Goal: Task Accomplishment & Management: Complete application form

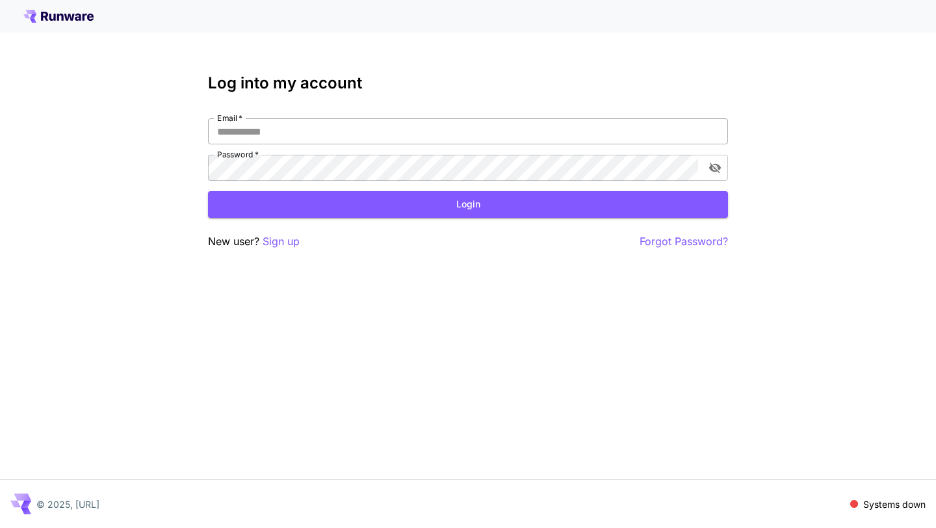
click at [415, 131] on input "Email   *" at bounding box center [468, 131] width 520 height 26
click at [277, 242] on p "Sign up" at bounding box center [281, 241] width 37 height 16
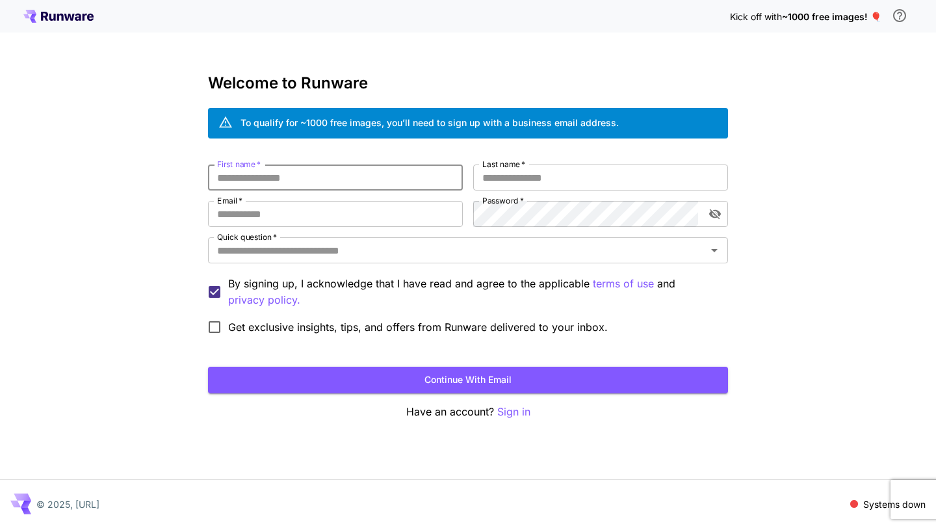
click at [296, 174] on input "First name   *" at bounding box center [335, 177] width 255 height 26
type input "*"
type input "*****"
type input "**********"
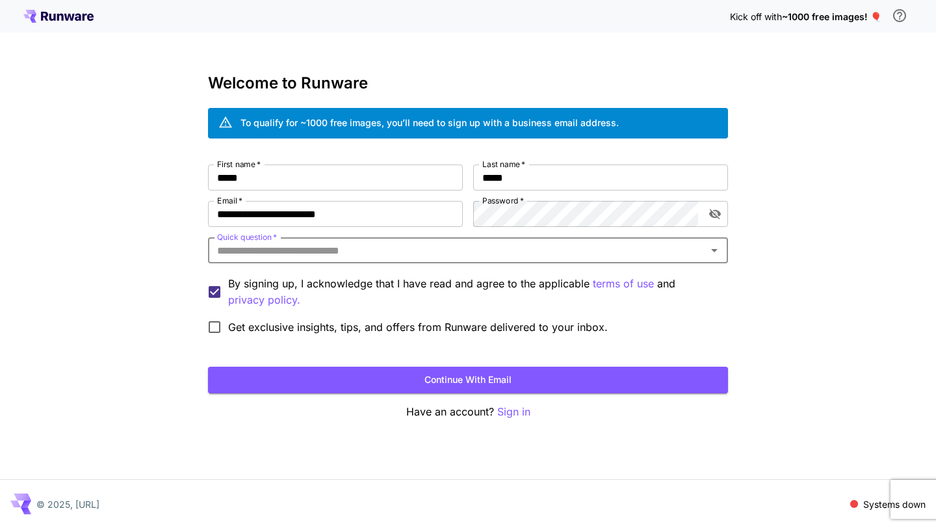
click at [473, 250] on input "Quick question   *" at bounding box center [457, 250] width 491 height 18
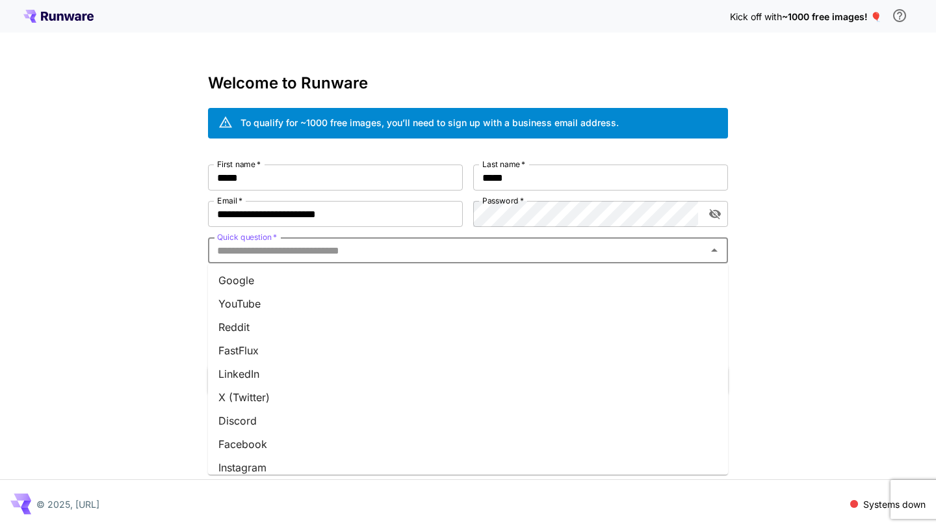
scroll to position [150, 0]
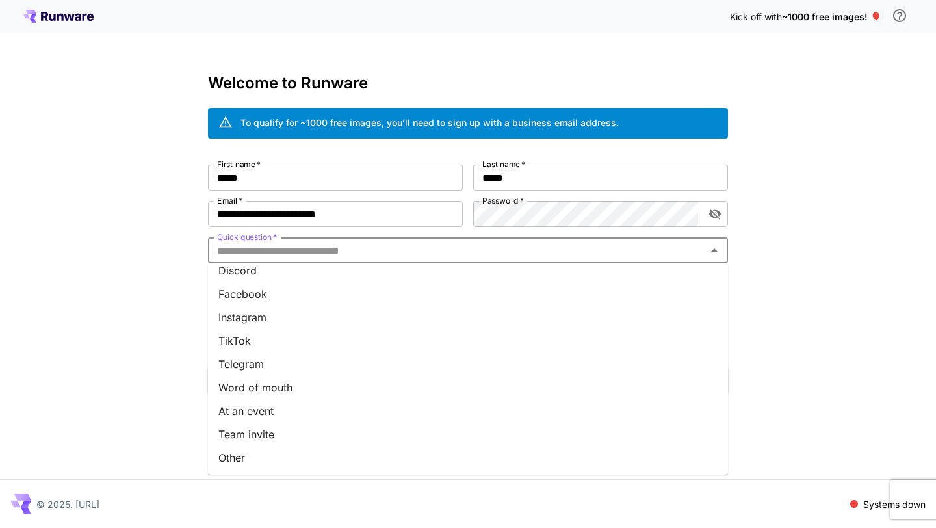
click at [351, 433] on li "Team invite" at bounding box center [468, 433] width 520 height 23
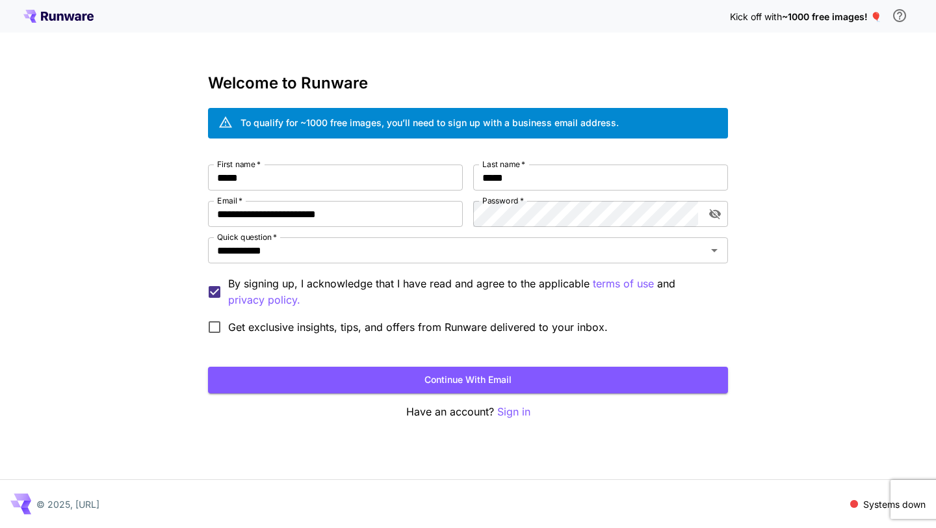
click at [329, 397] on div "**********" at bounding box center [468, 247] width 520 height 346
click at [352, 384] on button "Continue with email" at bounding box center [468, 380] width 520 height 27
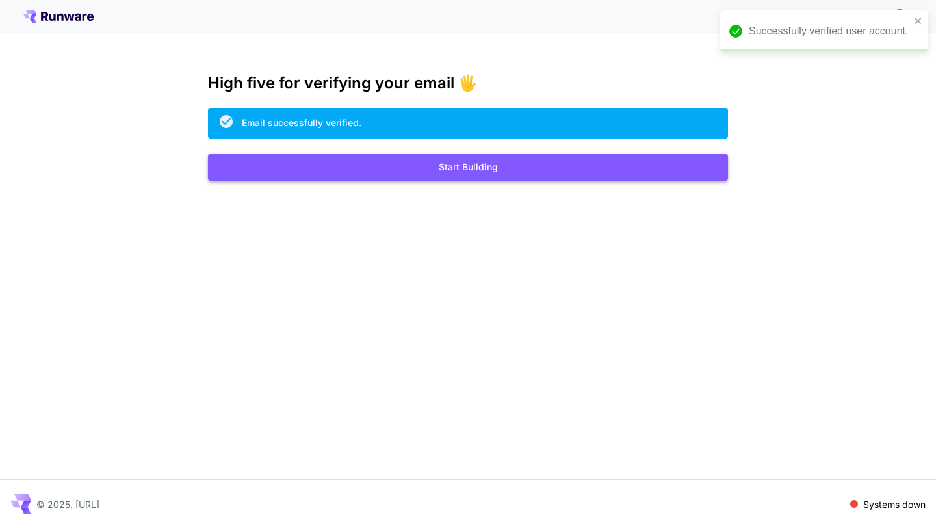
click at [461, 168] on button "Start Building" at bounding box center [468, 167] width 520 height 27
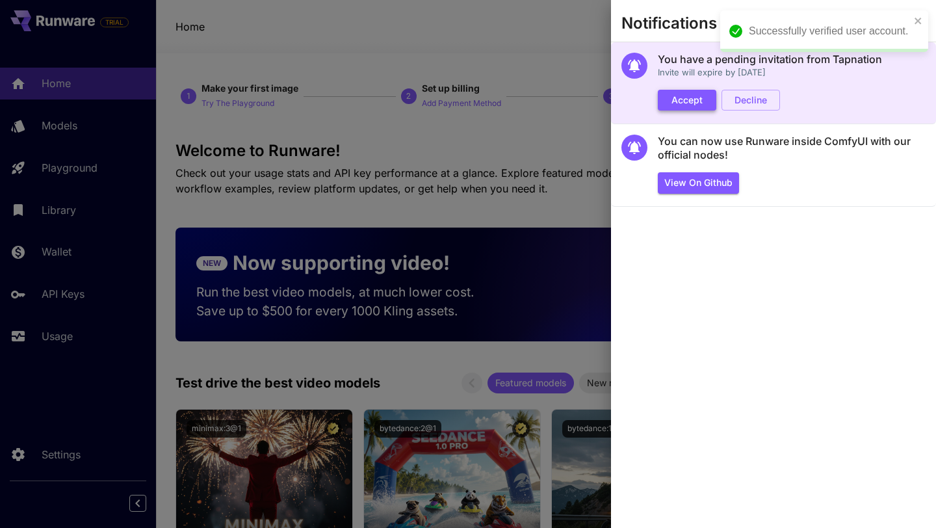
click at [679, 98] on button "Accept" at bounding box center [687, 100] width 58 height 21
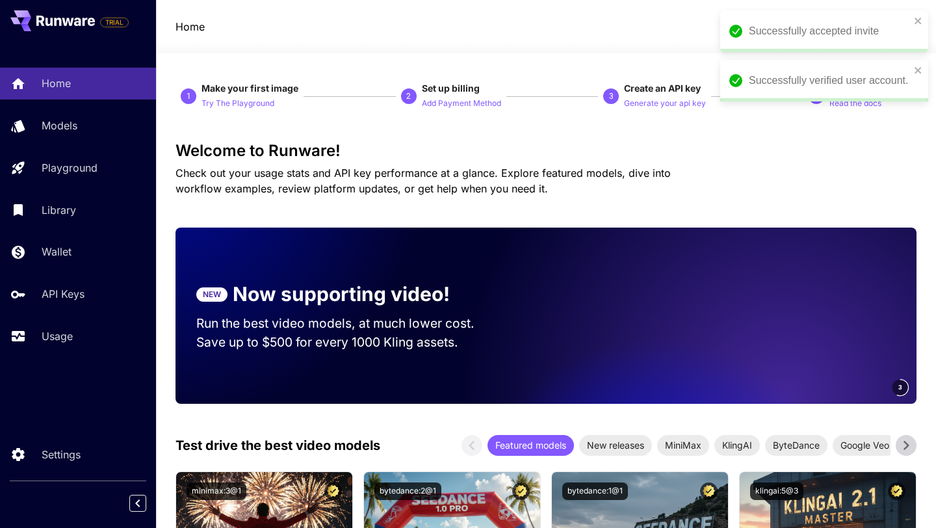
click at [912, 16] on div "Successfully accepted invite" at bounding box center [824, 31] width 208 height 42
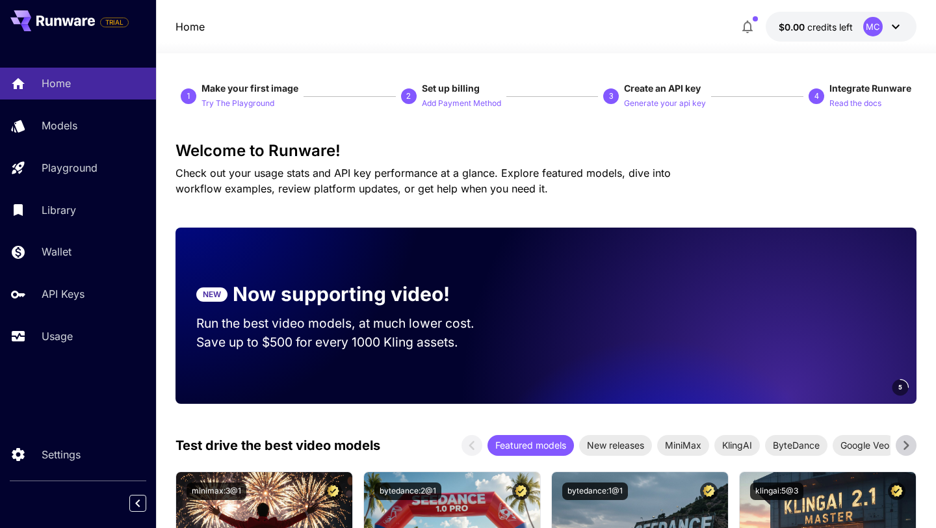
click at [890, 25] on icon at bounding box center [896, 27] width 16 height 16
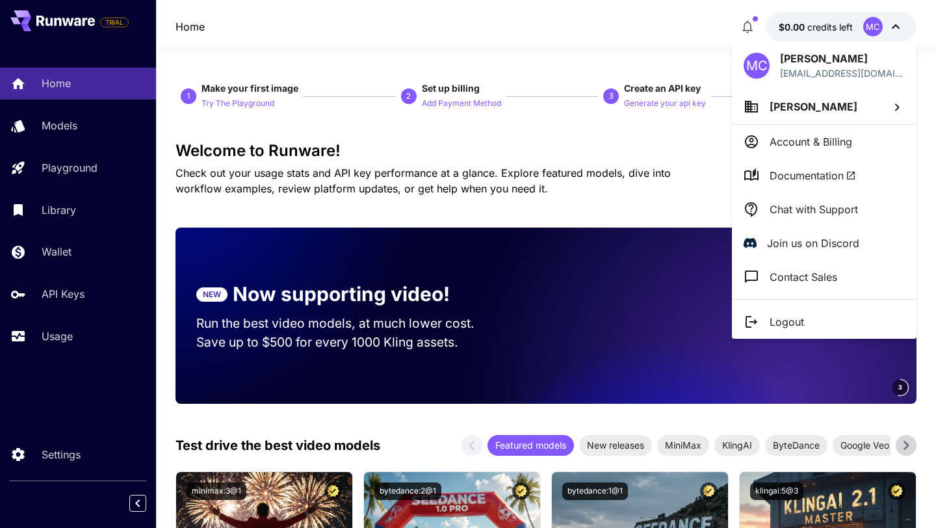
click at [844, 107] on li "[PERSON_NAME]" at bounding box center [824, 106] width 185 height 35
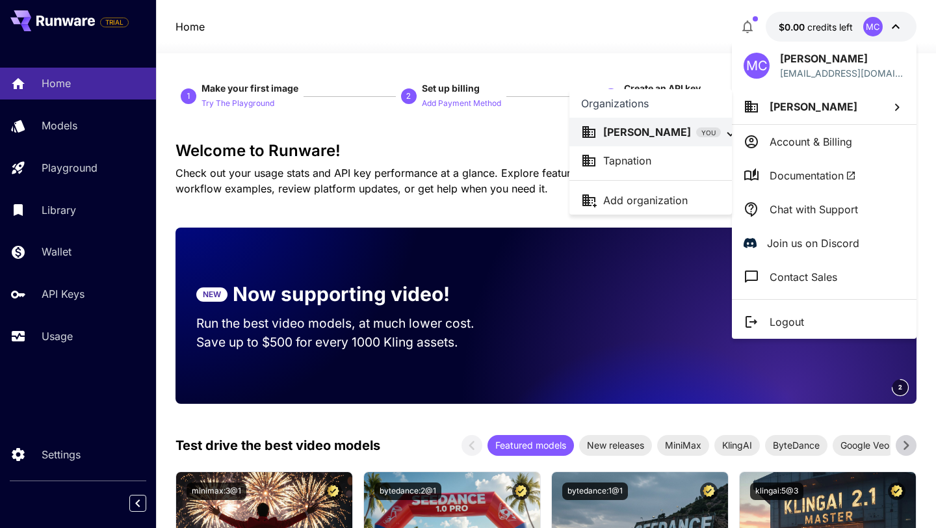
click at [645, 156] on p "Tapnation" at bounding box center [627, 161] width 48 height 16
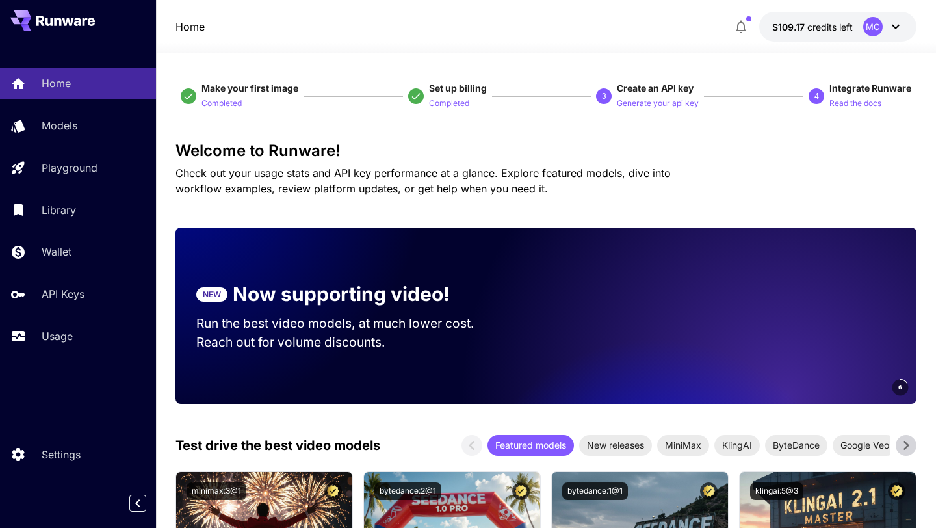
click at [831, 25] on span "credits left" at bounding box center [829, 26] width 45 height 11
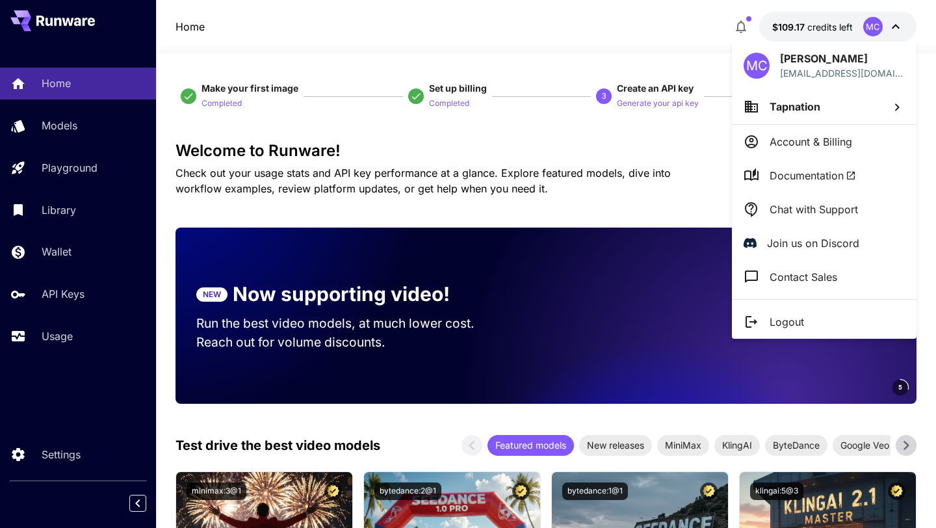
click at [613, 25] on div at bounding box center [468, 264] width 936 height 528
